Goal: Transaction & Acquisition: Subscribe to service/newsletter

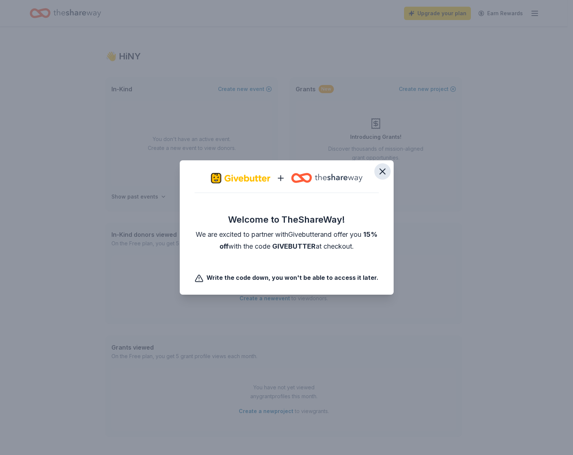
click at [387, 167] on button "button" at bounding box center [382, 171] width 16 height 16
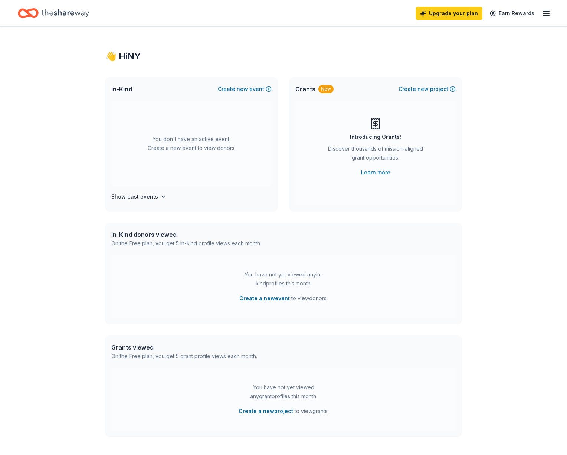
click at [532, 17] on div "Upgrade your plan Earn Rewards" at bounding box center [483, 12] width 135 height 17
click at [542, 14] on icon "button" at bounding box center [546, 13] width 9 height 9
click at [446, 125] on button "Logout" at bounding box center [444, 123] width 20 height 9
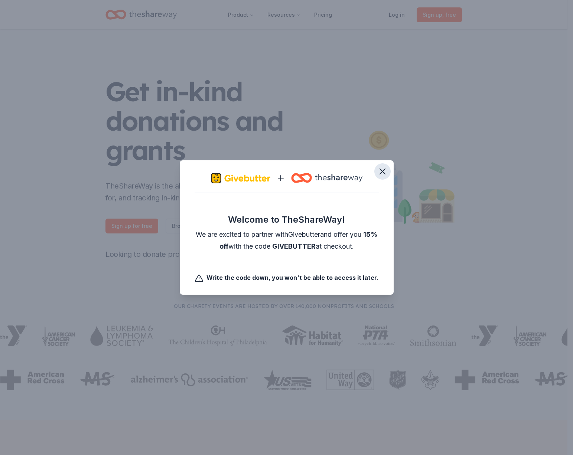
click at [385, 168] on icon "button" at bounding box center [382, 171] width 10 height 10
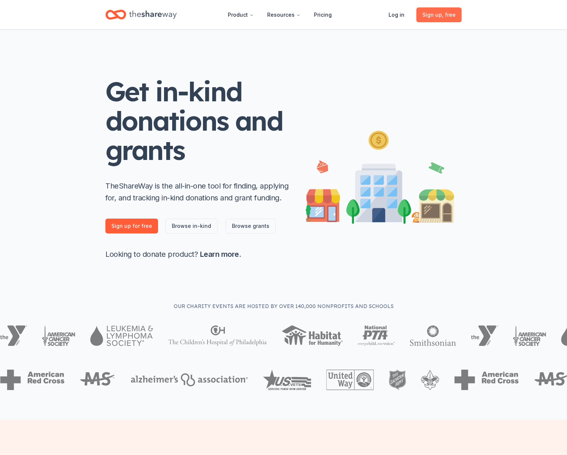
click at [438, 18] on span "Sign up , free" at bounding box center [438, 14] width 33 height 9
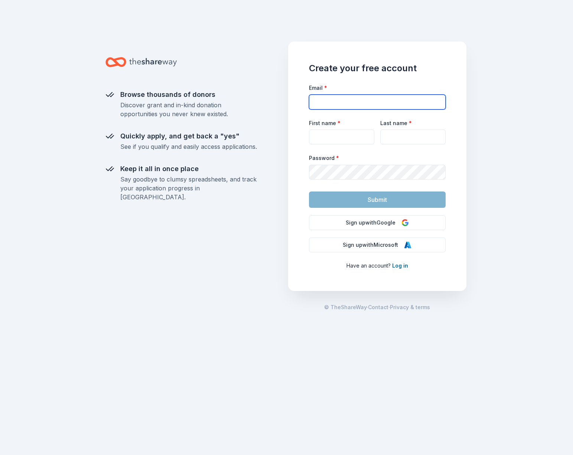
click at [322, 107] on input "Email *" at bounding box center [377, 102] width 137 height 15
type input "[EMAIL_ADDRESS][DOMAIN_NAME]"
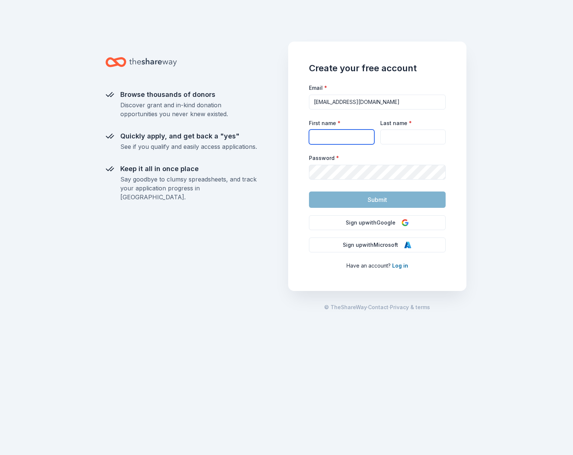
click at [330, 140] on input "First name *" at bounding box center [341, 137] width 65 height 15
type input "[PERSON_NAME]"
type input "Marino"
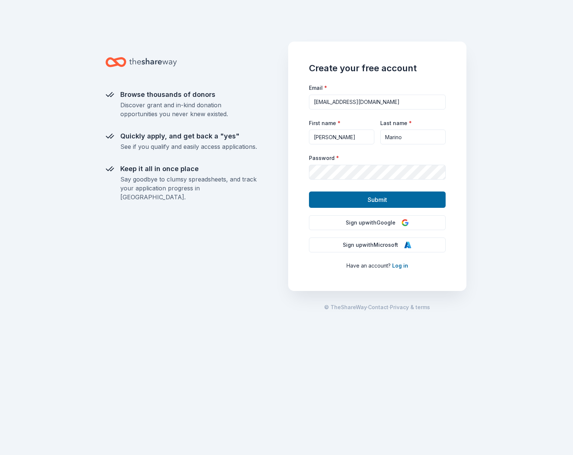
click at [337, 197] on button "Submit" at bounding box center [377, 200] width 137 height 16
